Goal: Task Accomplishment & Management: Use online tool/utility

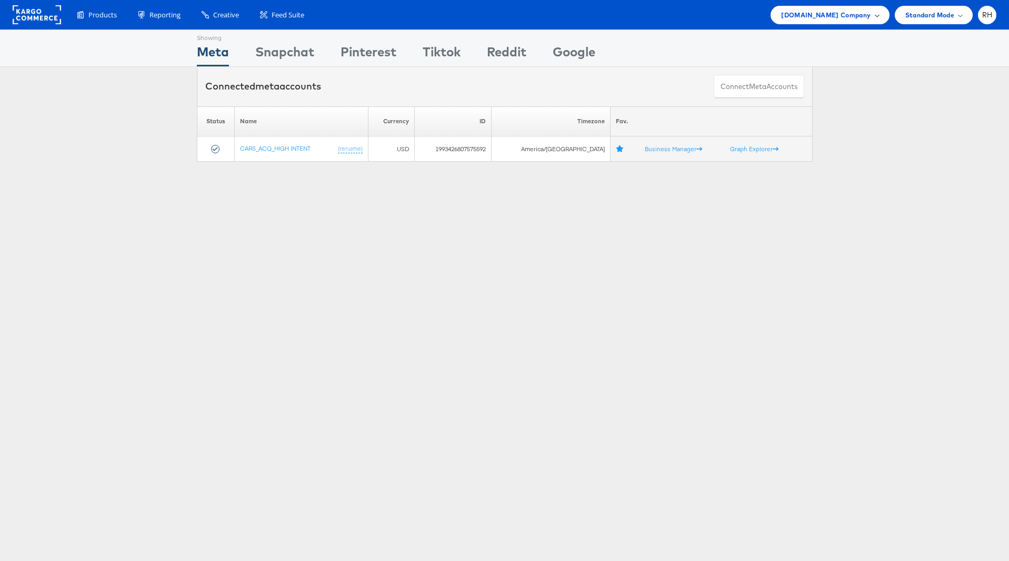
click at [821, 13] on span "[DOMAIN_NAME] Company" at bounding box center [825, 14] width 89 height 11
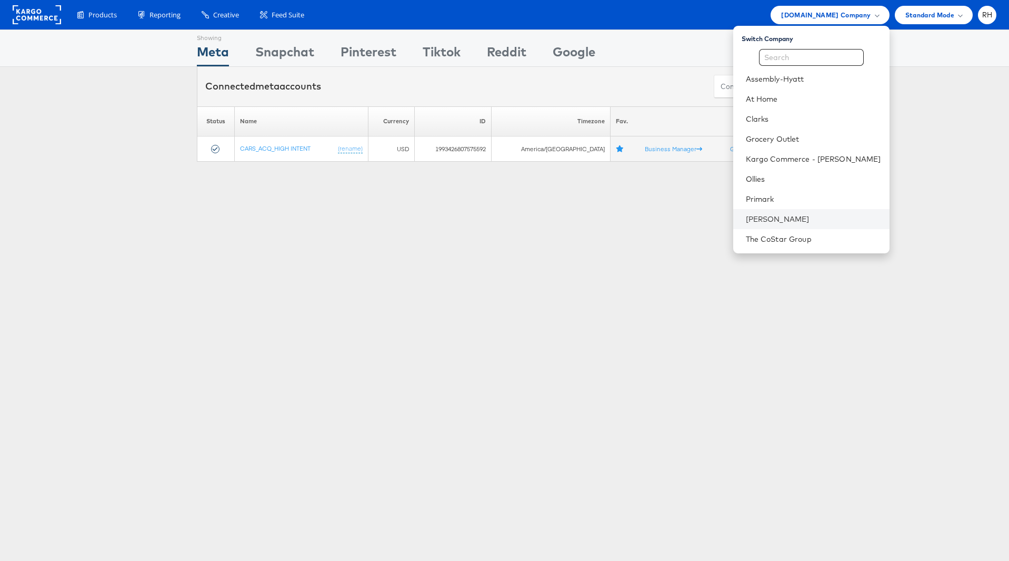
click at [812, 212] on li "[PERSON_NAME]" at bounding box center [811, 219] width 156 height 20
click at [814, 209] on li "[PERSON_NAME]" at bounding box center [811, 219] width 156 height 20
click at [828, 217] on link "[PERSON_NAME]" at bounding box center [813, 219] width 135 height 11
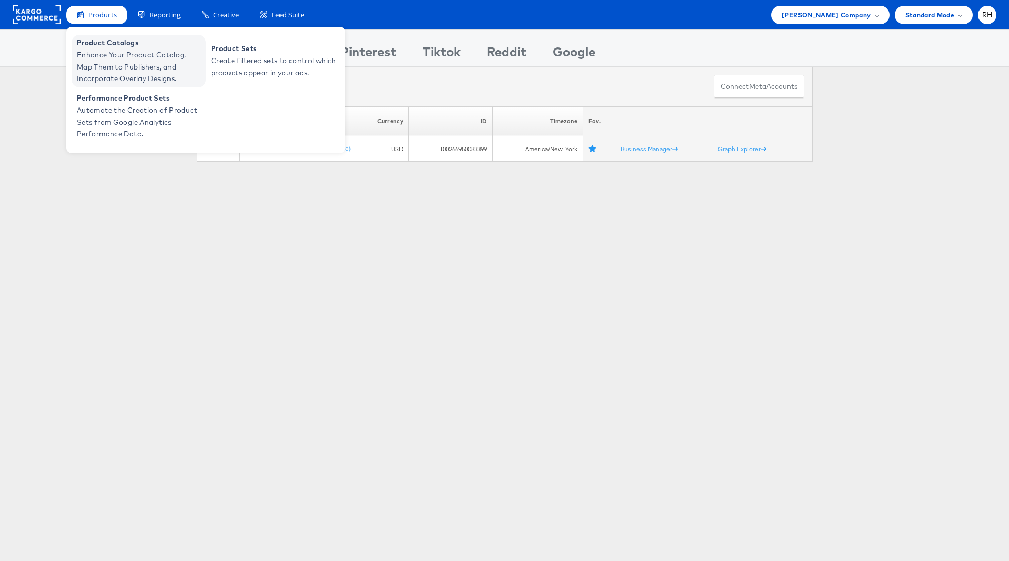
click at [104, 47] on span "Product Catalogs" at bounding box center [140, 43] width 126 height 12
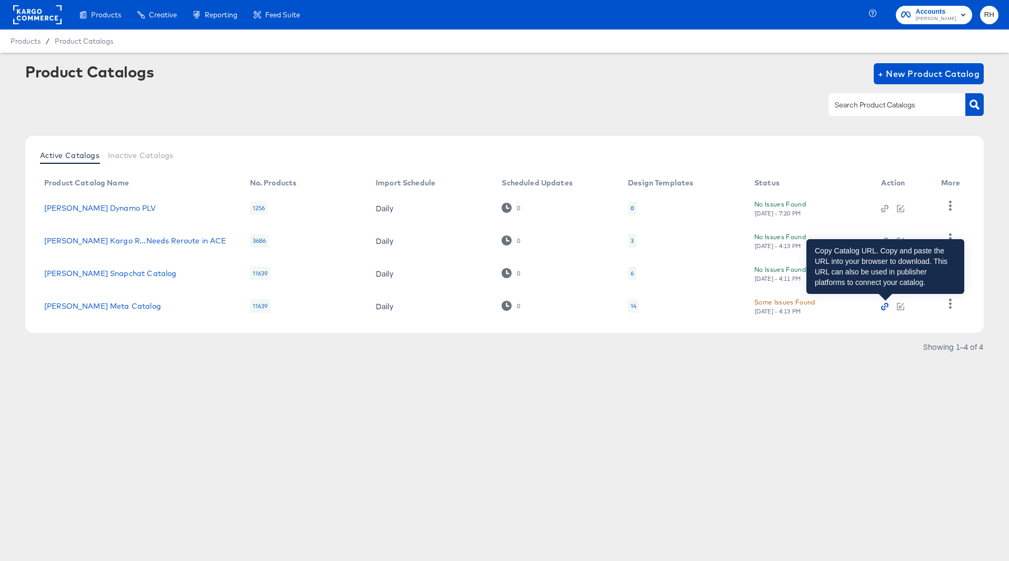
click at [886, 307] on icon "button" at bounding box center [884, 306] width 7 height 7
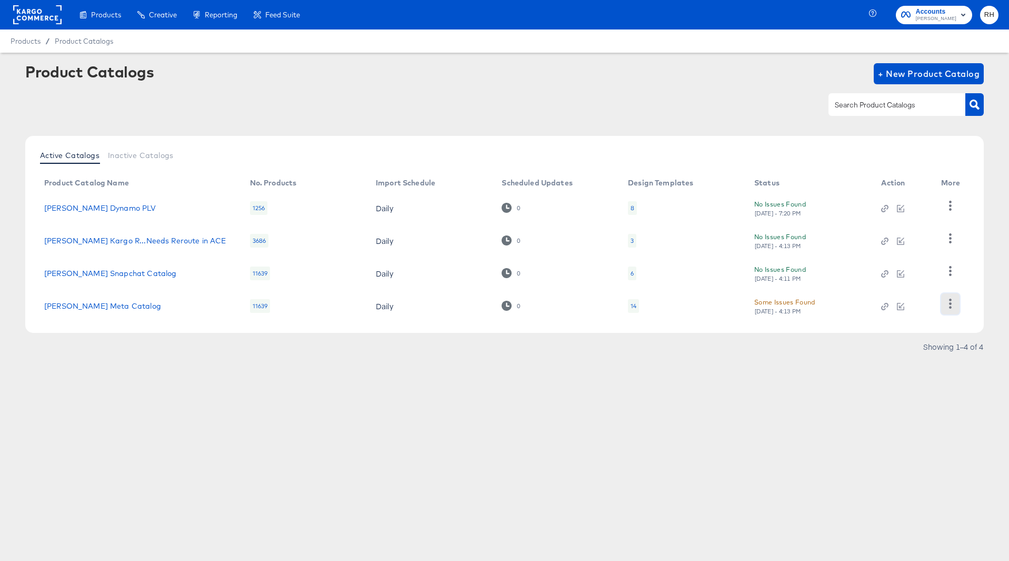
click at [950, 301] on icon "button" at bounding box center [950, 303] width 10 height 10
click at [927, 242] on div "HUD Checks (Internal)" at bounding box center [907, 238] width 105 height 17
